Goal: Navigation & Orientation: Find specific page/section

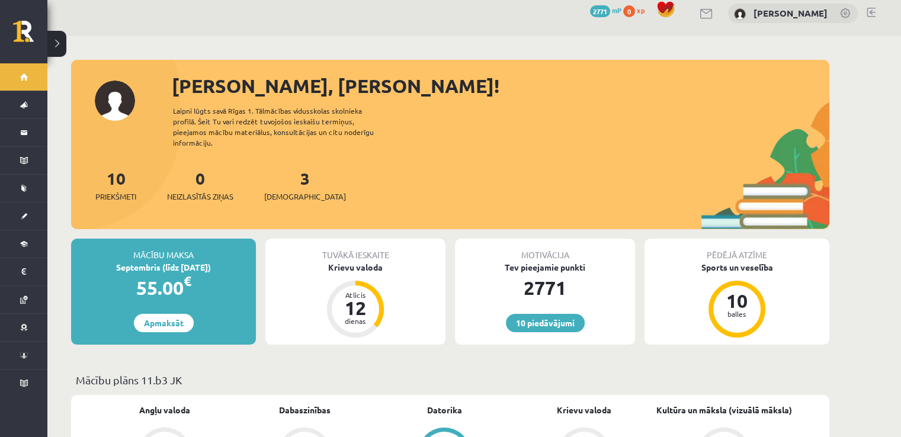
scroll to position [9, 0]
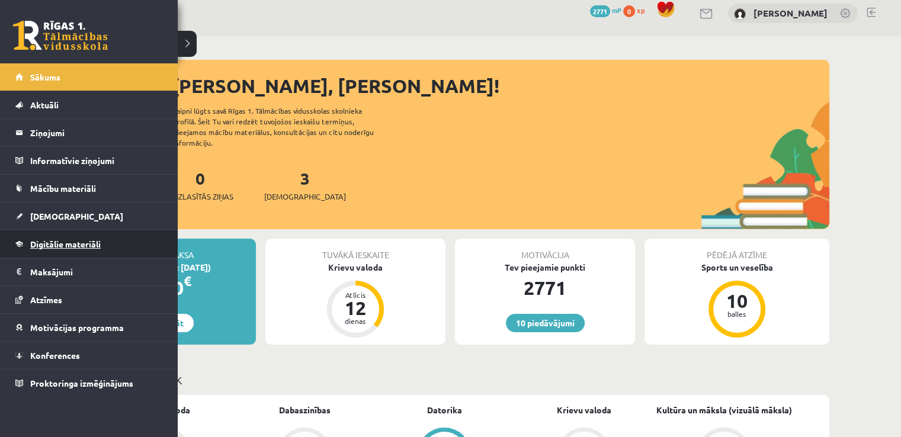
click at [62, 237] on link "Digitālie materiāli" at bounding box center [88, 243] width 147 height 27
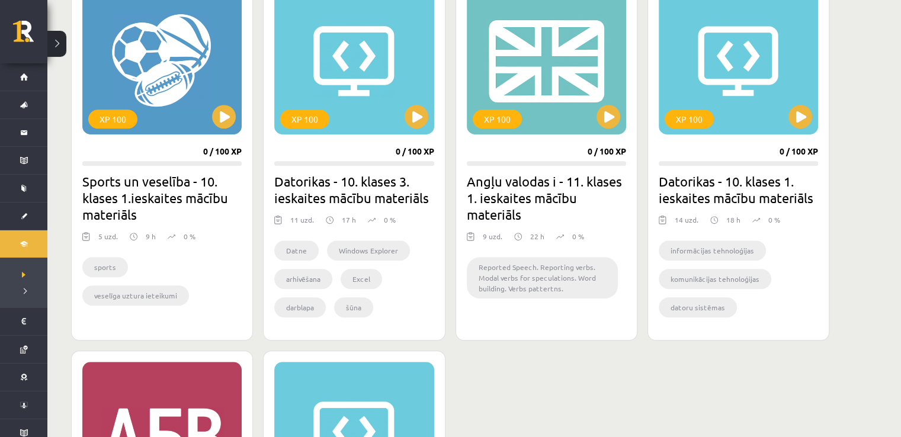
scroll to position [759, 0]
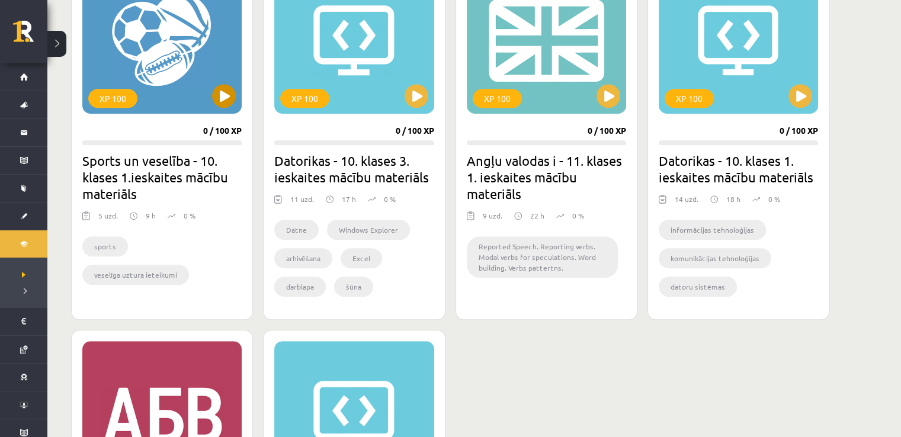
click at [171, 55] on div "XP 100" at bounding box center [161, 40] width 159 height 148
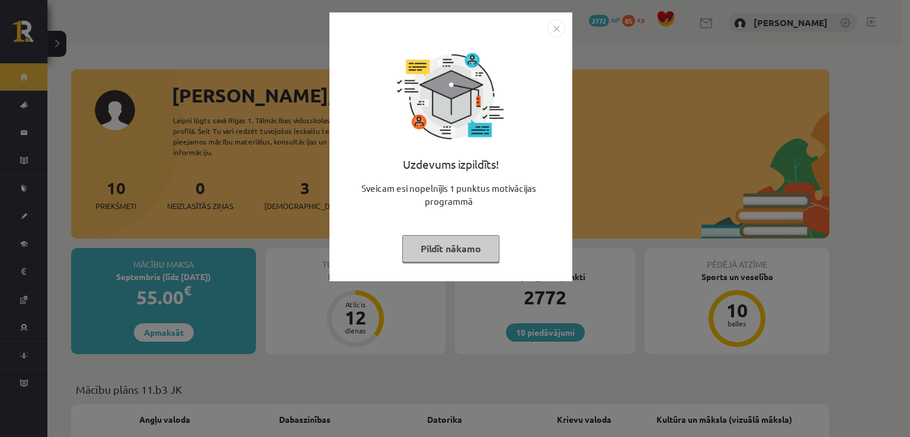
click at [559, 30] on img "Close" at bounding box center [556, 29] width 18 height 18
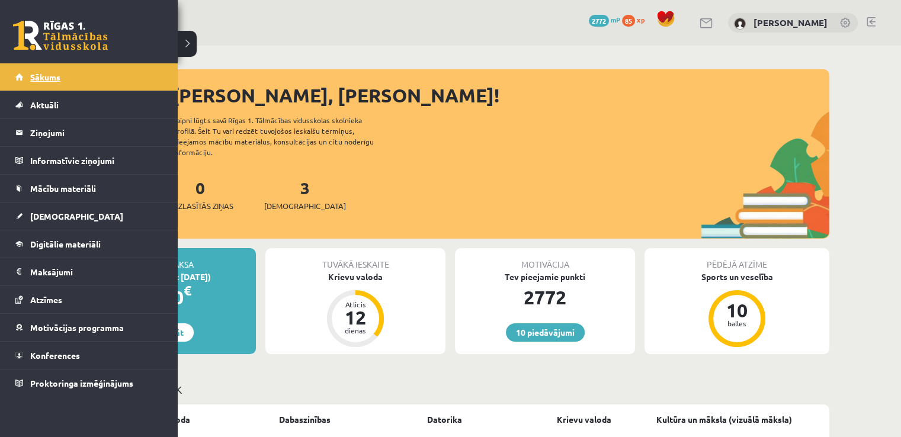
click at [50, 77] on span "Sākums" at bounding box center [45, 77] width 30 height 11
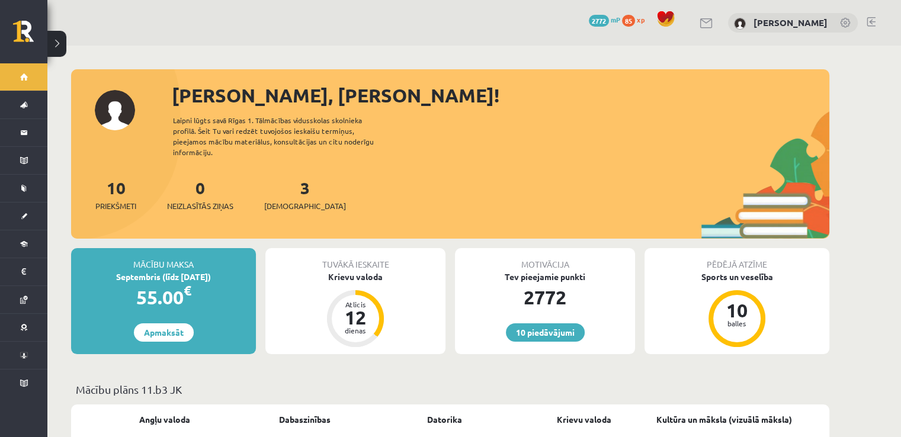
click at [714, 24] on link at bounding box center [706, 23] width 14 height 10
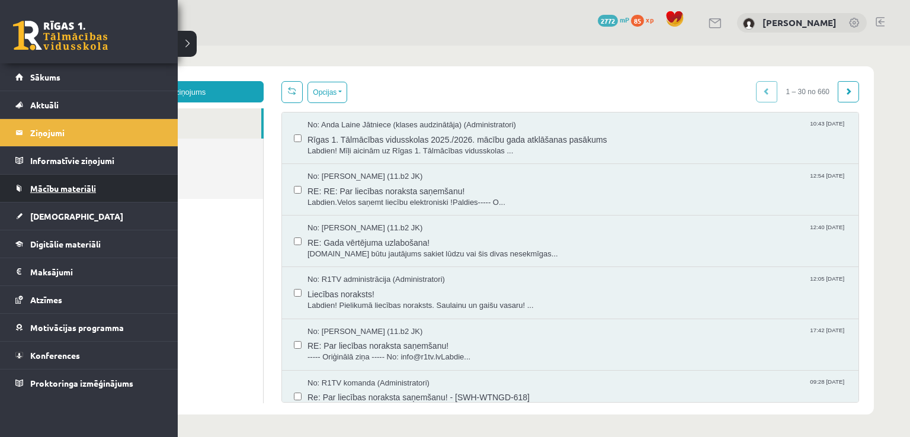
click at [33, 181] on link "Mācību materiāli" at bounding box center [88, 188] width 147 height 27
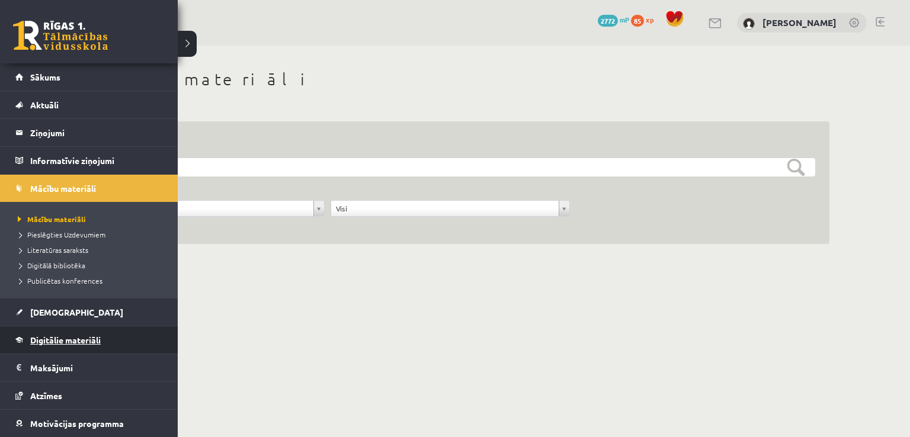
click at [104, 338] on link "Digitālie materiāli" at bounding box center [88, 339] width 147 height 27
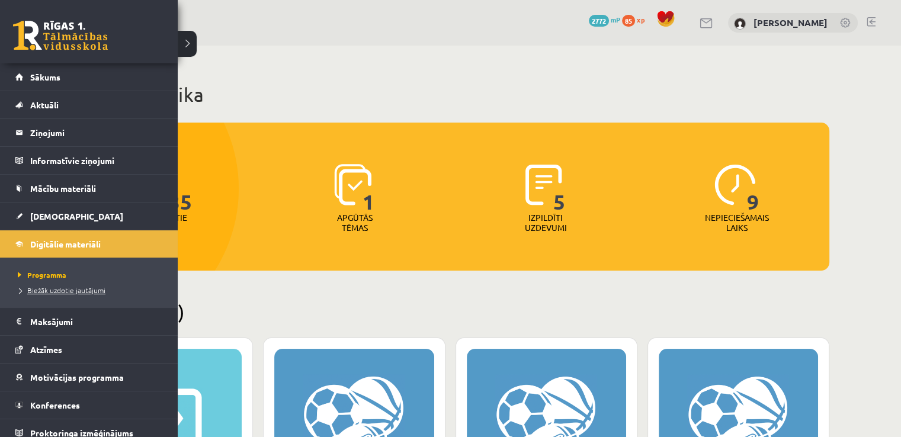
click at [58, 288] on span "Biežāk uzdotie jautājumi" at bounding box center [60, 289] width 91 height 9
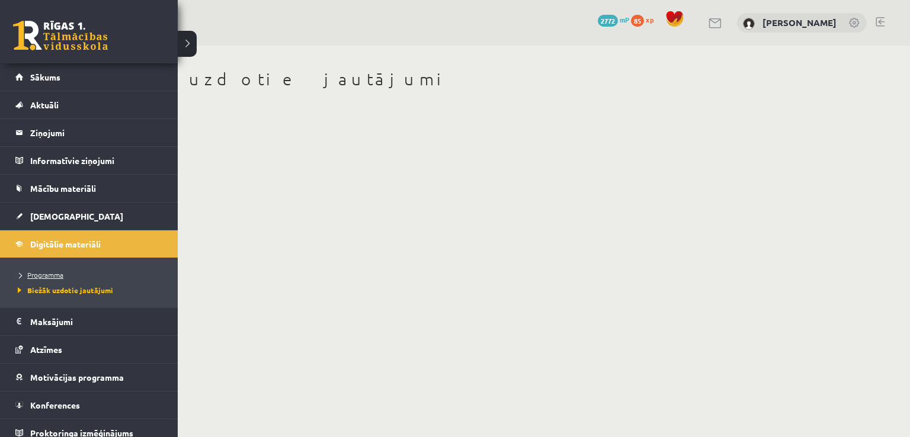
click at [31, 275] on span "Programma" at bounding box center [39, 274] width 49 height 9
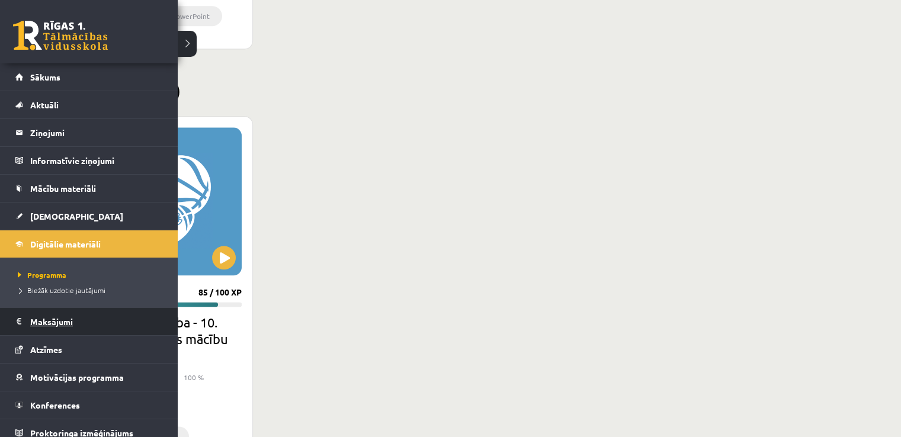
scroll to position [8, 0]
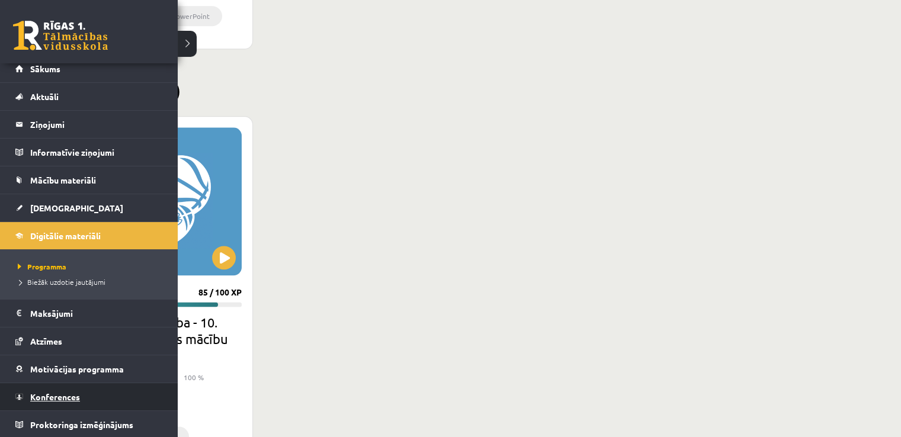
click at [53, 394] on span "Konferences" at bounding box center [55, 396] width 50 height 11
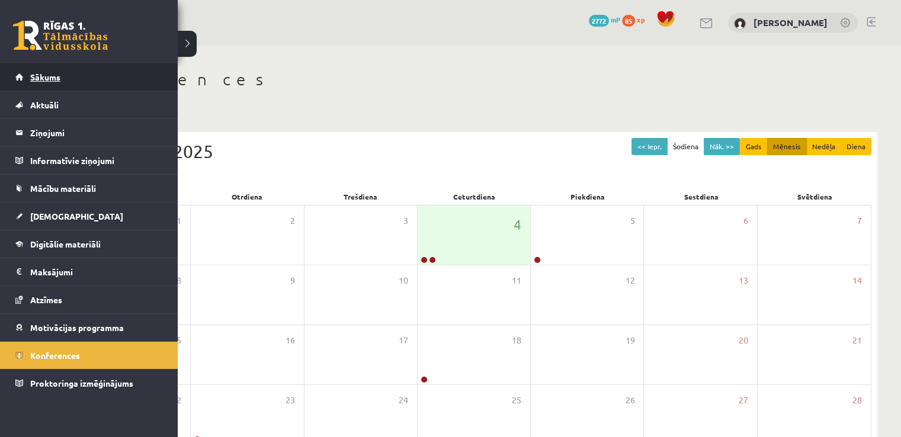
click at [68, 72] on link "Sākums" at bounding box center [88, 76] width 147 height 27
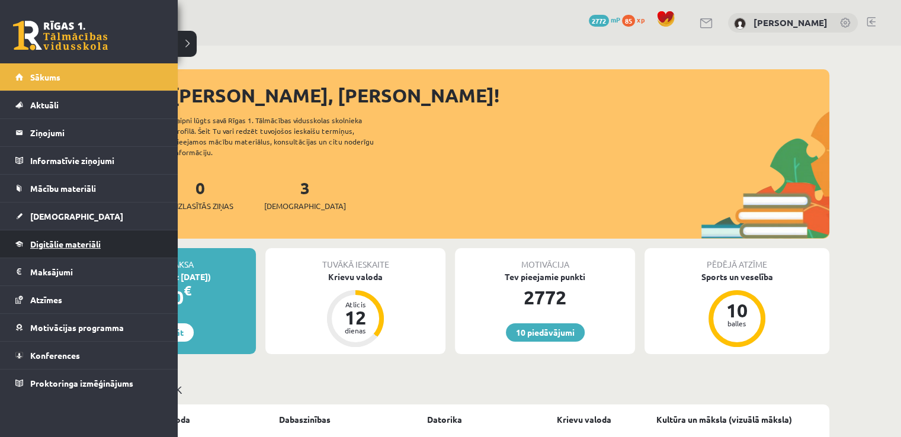
click at [67, 237] on link "Digitālie materiāli" at bounding box center [88, 243] width 147 height 27
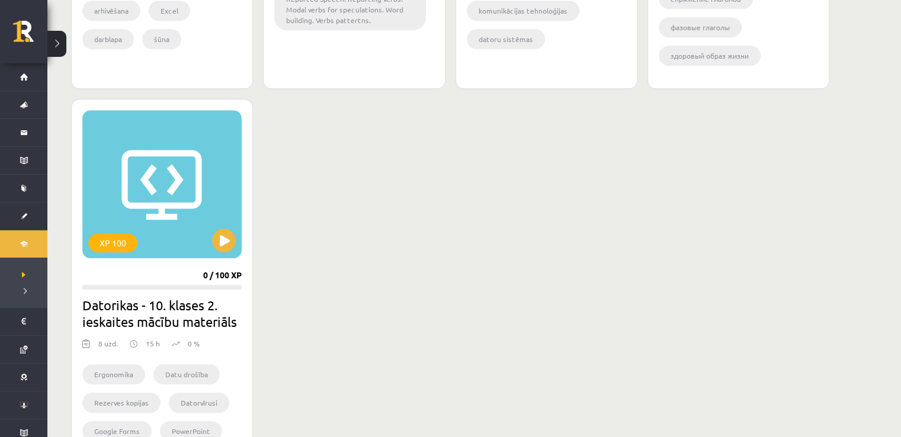
scroll to position [1007, 0]
